Goal: Find specific page/section: Find specific page/section

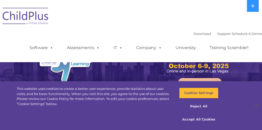
select select "MEDIUM"
click at [194, 119] on button "Accept All Cookies" at bounding box center [198, 119] width 39 height 11
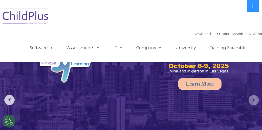
click at [254, 96] on rs-arrow at bounding box center [254, 100] width 10 height 10
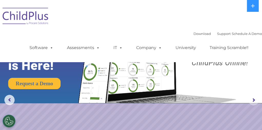
click at [254, 96] on rs-arrow at bounding box center [254, 100] width 10 height 10
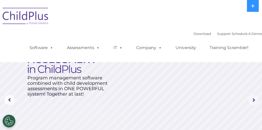
click at [254, 96] on rs-arrow at bounding box center [254, 100] width 10 height 10
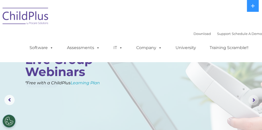
click at [254, 96] on rs-arrow at bounding box center [254, 100] width 10 height 10
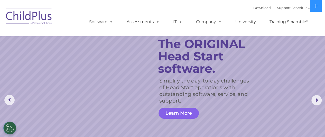
click at [187, 111] on link "Learn More" at bounding box center [179, 113] width 40 height 11
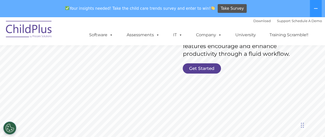
scroll to position [134, 0]
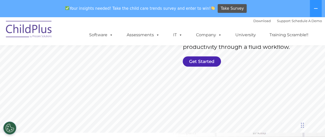
click at [205, 62] on link "Get Started" at bounding box center [202, 61] width 38 height 10
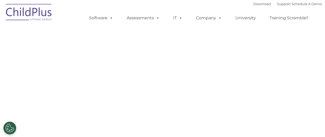
select select "MEDIUM"
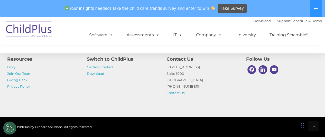
scroll to position [315, 0]
